Goal: Browse casually

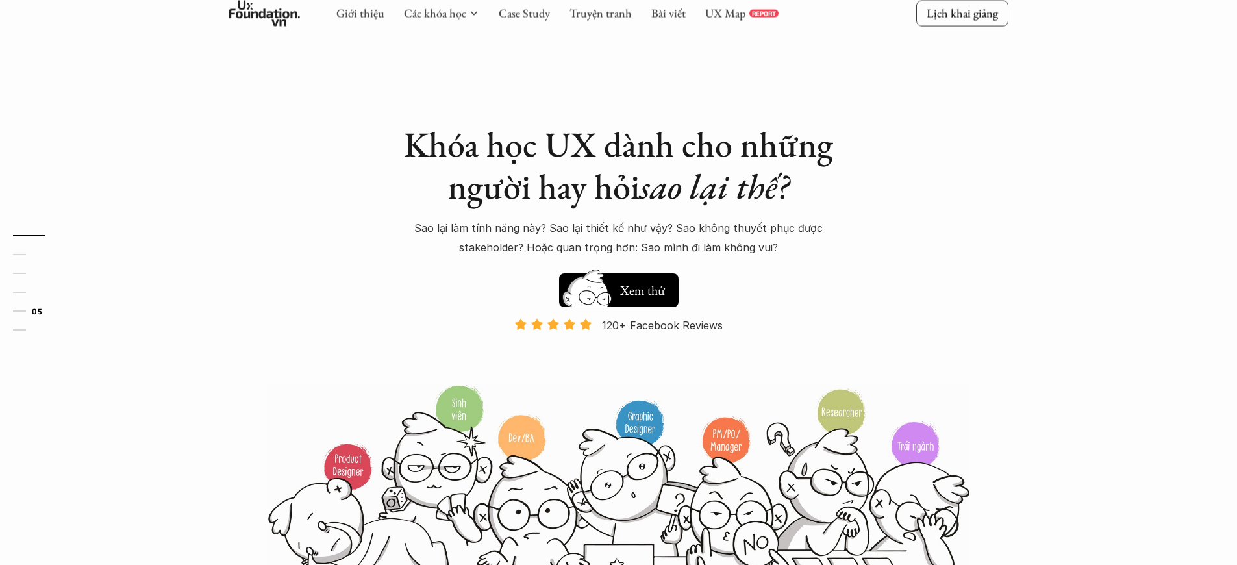
scroll to position [4080, 0]
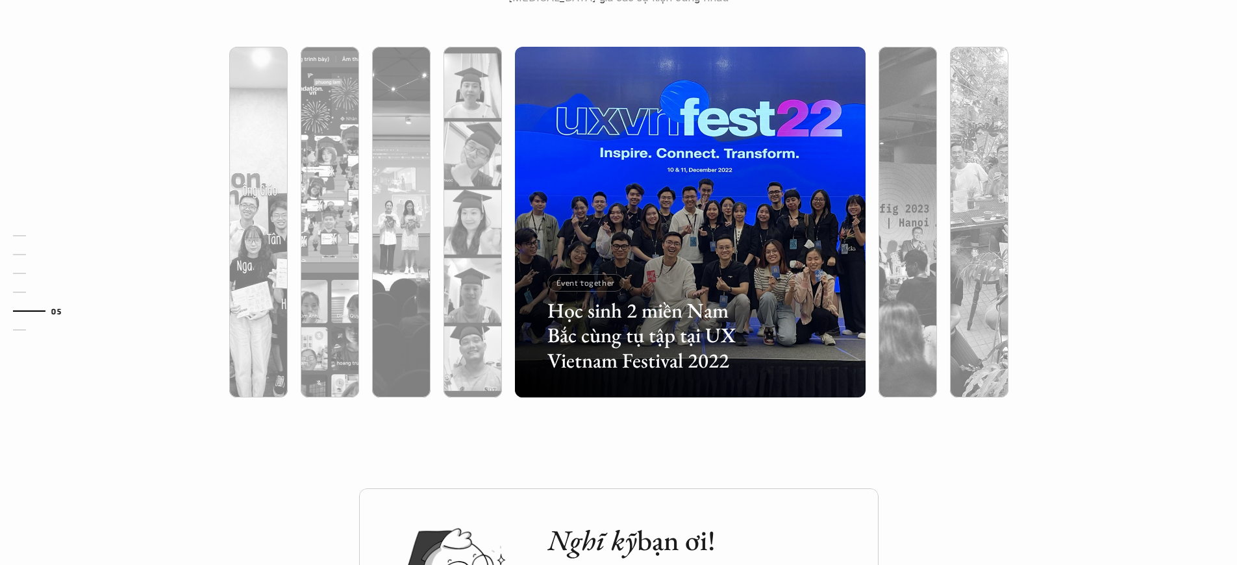
click at [585, 283] on p "Event together" at bounding box center [586, 282] width 58 height 9
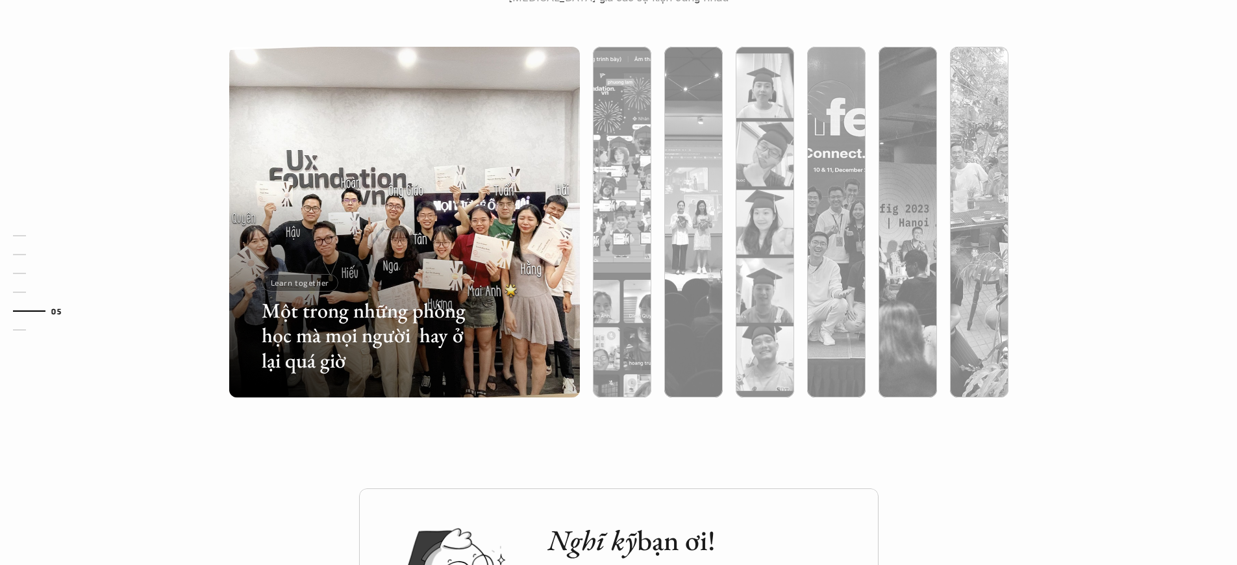
click at [299, 283] on p "Learn together" at bounding box center [300, 282] width 58 height 9
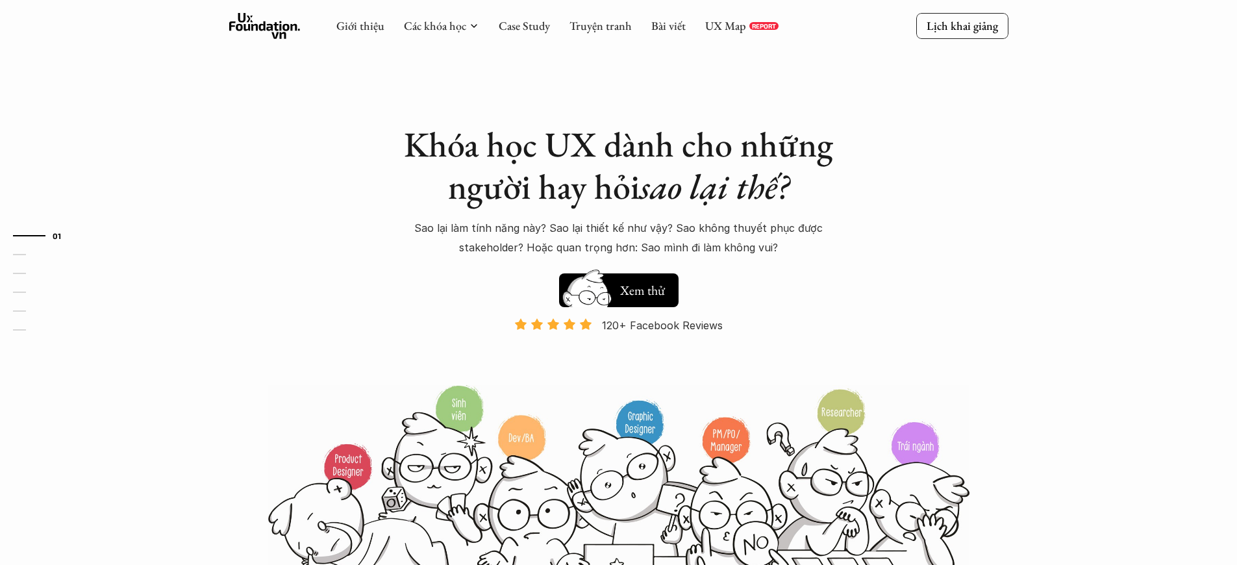
click at [663, 325] on p "120+ Facebook Reviews" at bounding box center [662, 325] width 121 height 19
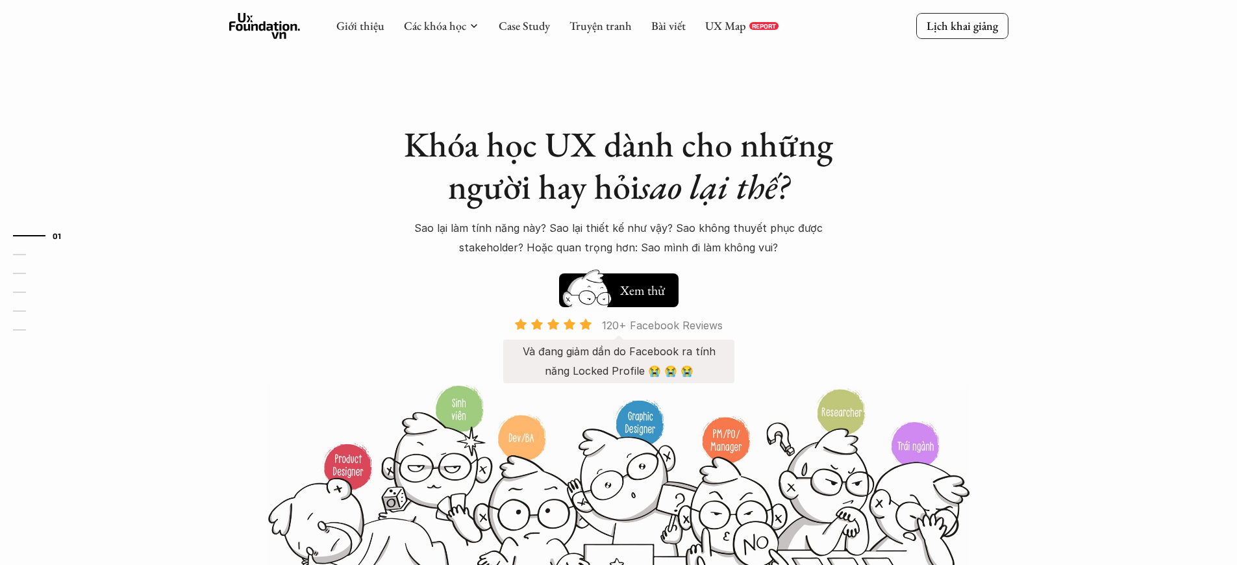
click at [663, 325] on p "120+ Facebook Reviews" at bounding box center [662, 325] width 121 height 19
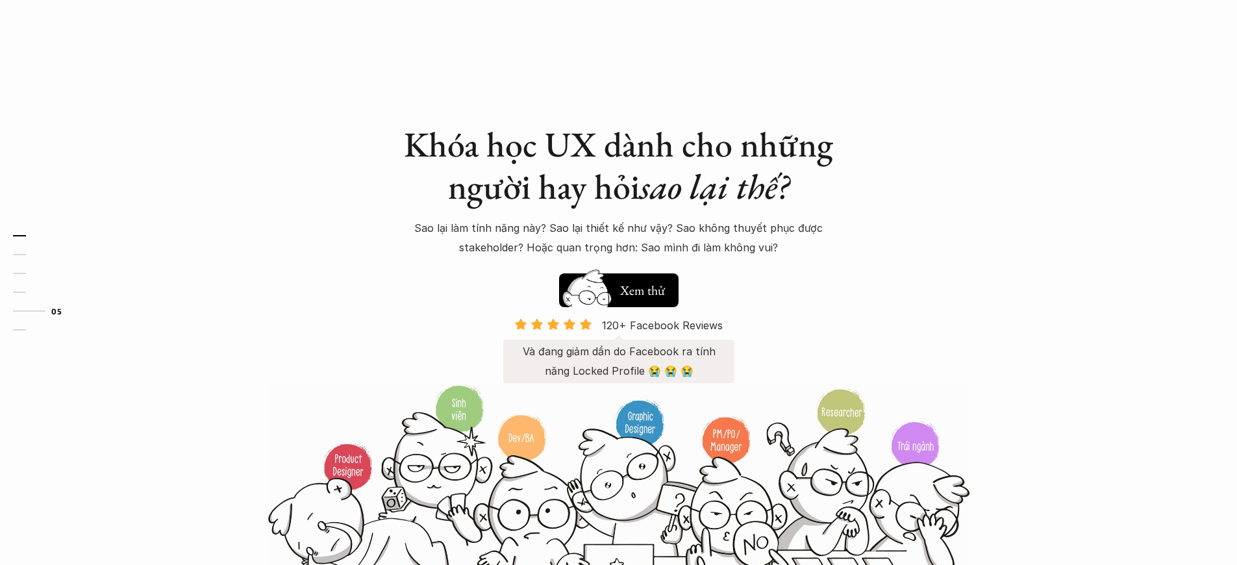
scroll to position [4080, 0]
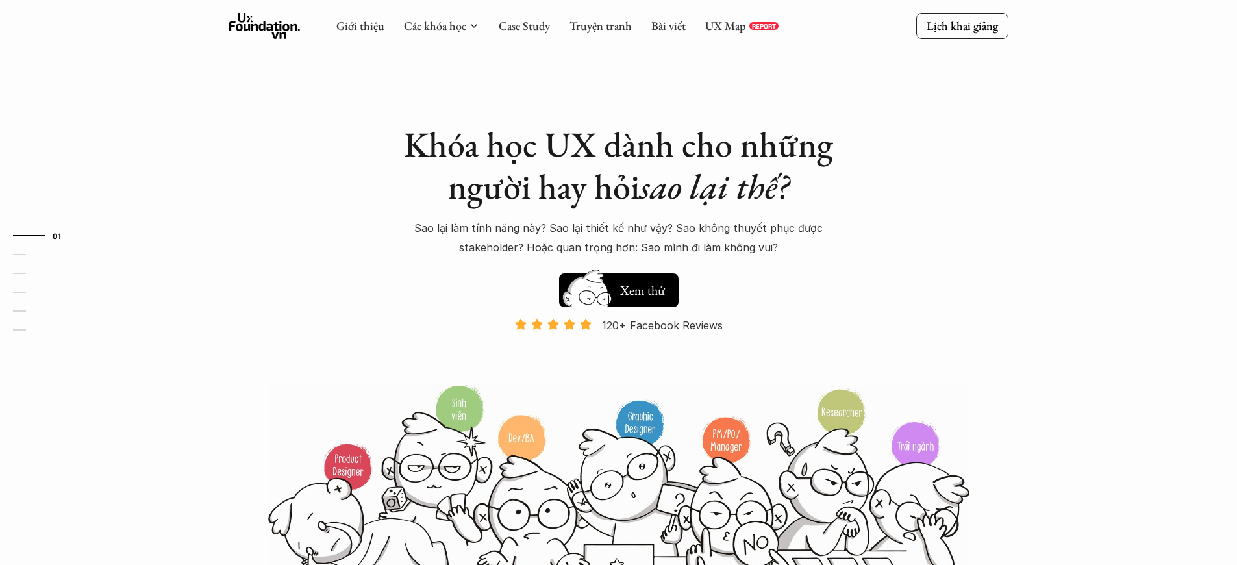
click at [618, 361] on p "Và đang giảm dần do Facebook ra tính năng Locked Profile 😭 😭 😭" at bounding box center [618, 362] width 205 height 40
click at [663, 325] on p "120+ Facebook Reviews" at bounding box center [662, 325] width 121 height 19
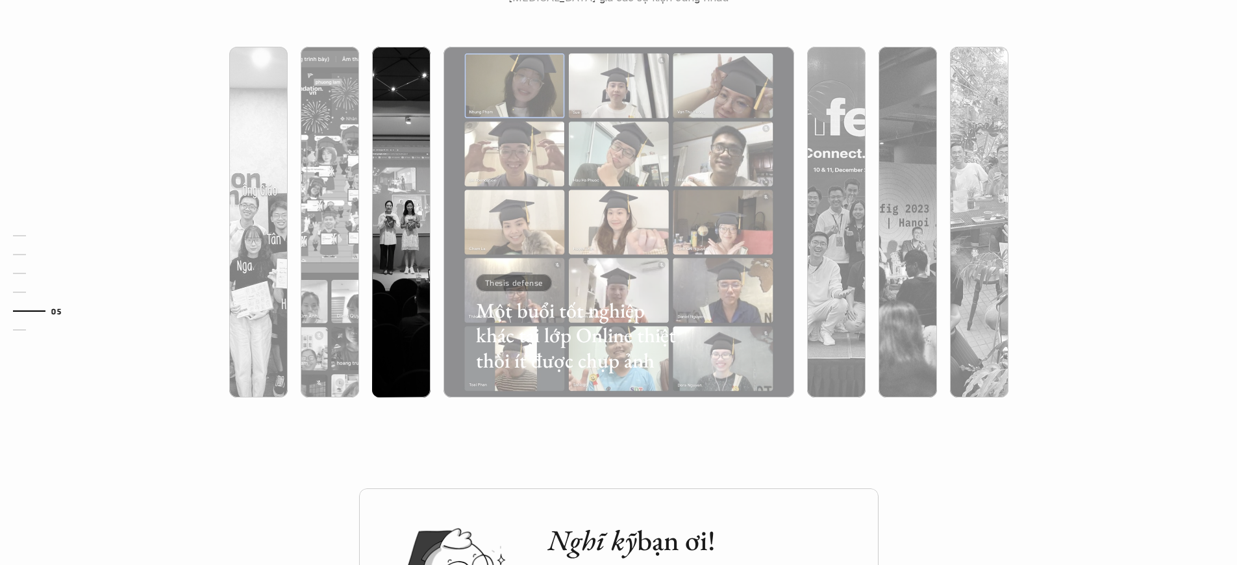
scroll to position [43, 0]
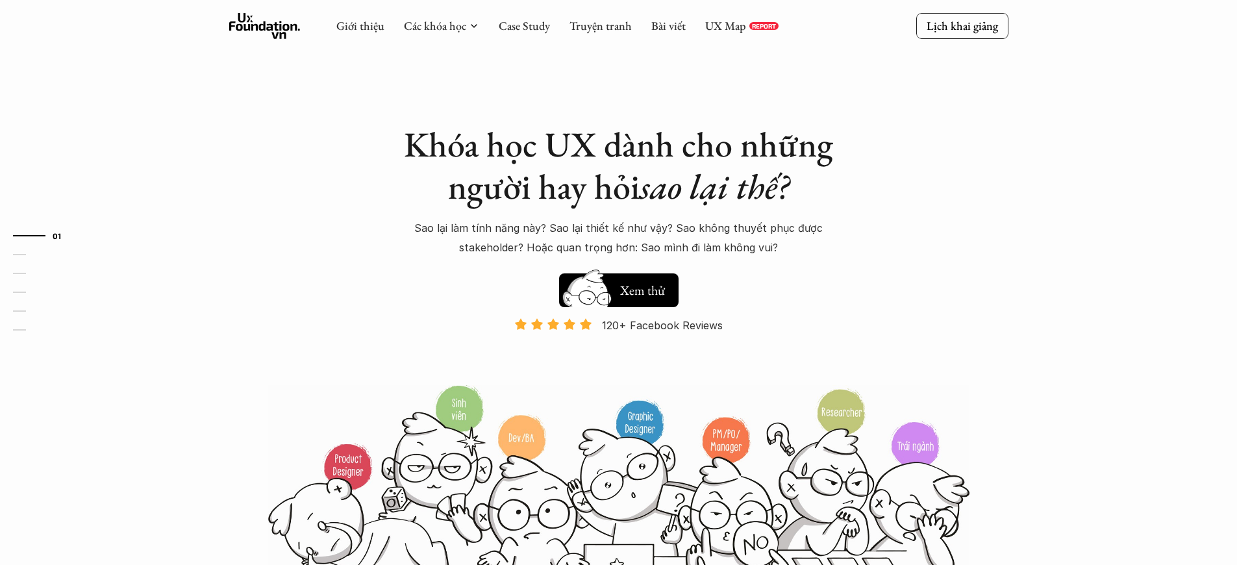
click at [618, 361] on p "Và đang giảm dần do Facebook ra tính năng Locked Profile 😭 😭 😭" at bounding box center [618, 362] width 205 height 40
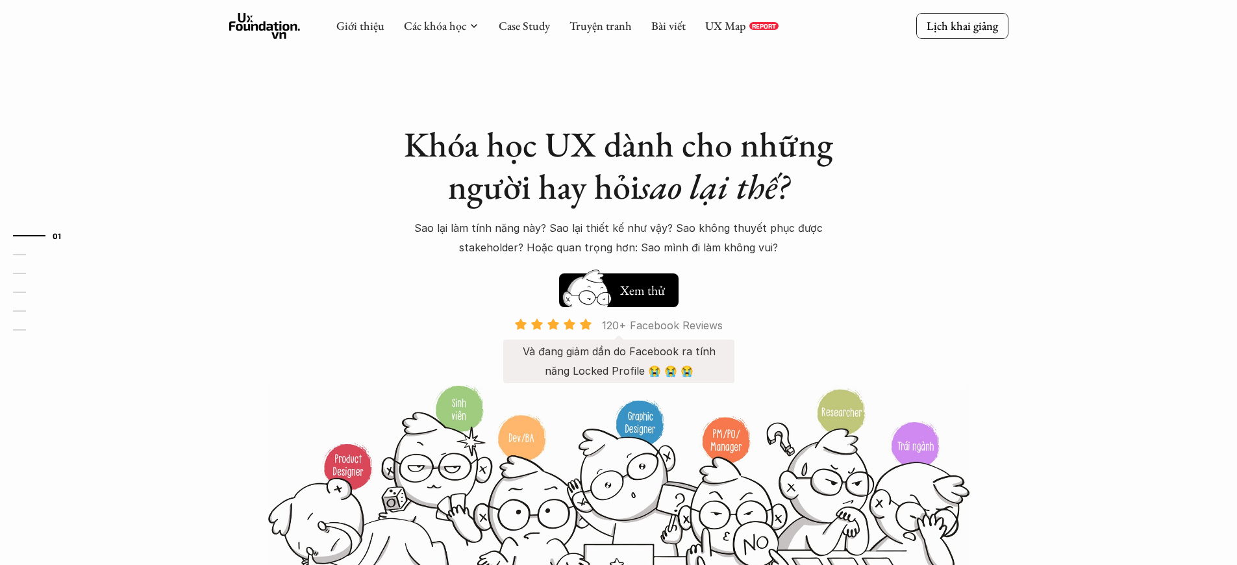
click at [663, 325] on p "120+ Facebook Reviews" at bounding box center [662, 325] width 121 height 19
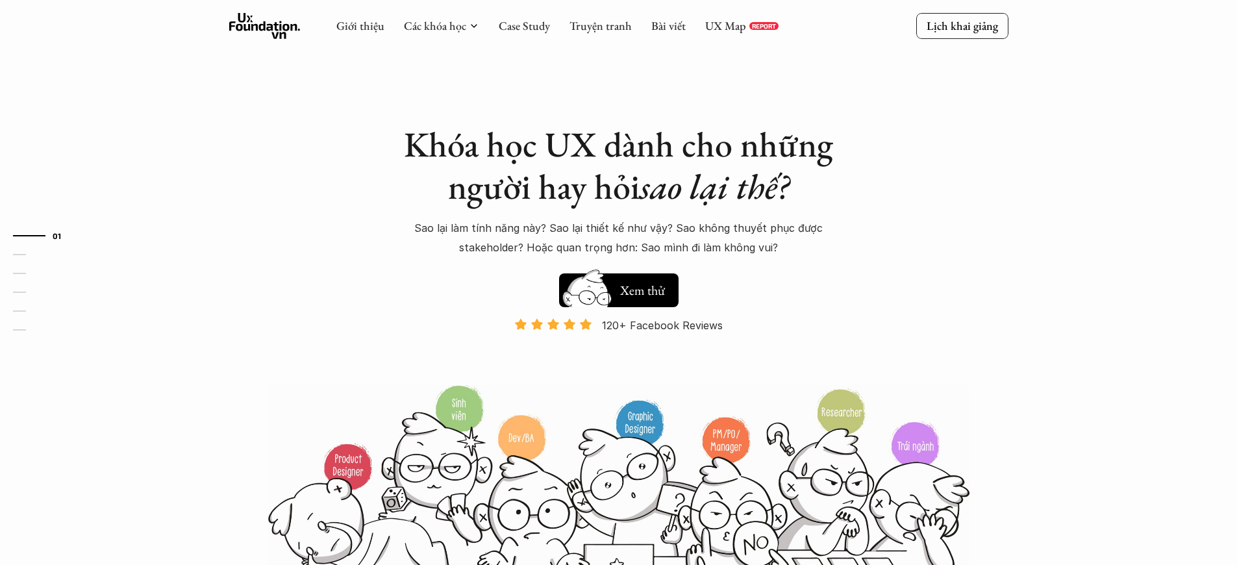
click at [663, 325] on p "120+ Facebook Reviews" at bounding box center [662, 325] width 121 height 19
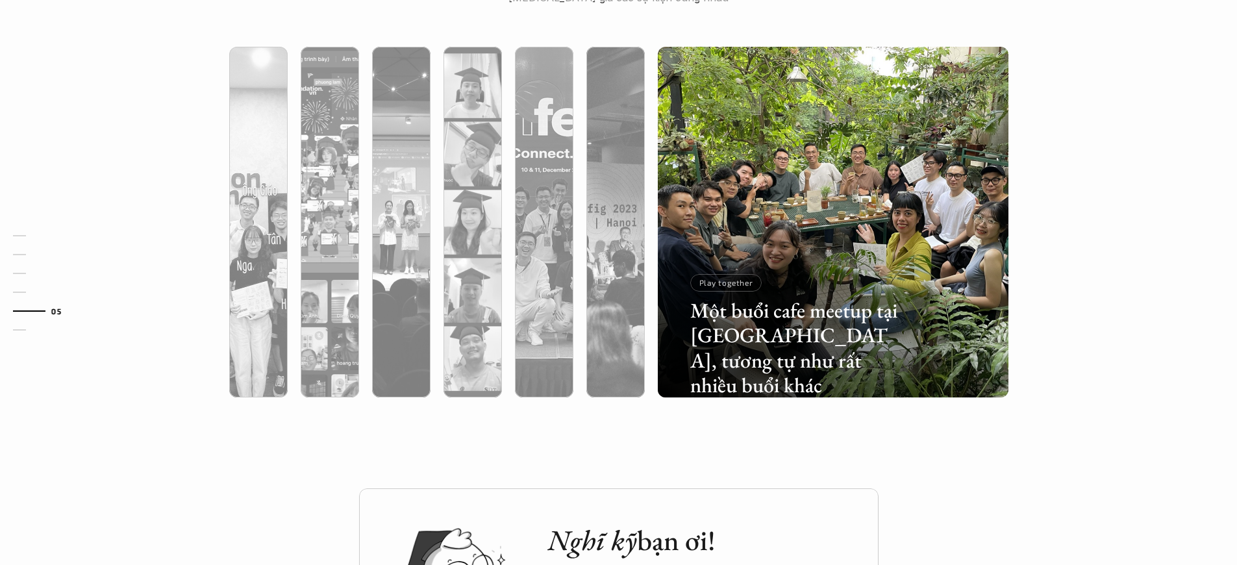
click at [725, 283] on p "Play together" at bounding box center [727, 282] width 54 height 9
